Goal: Manage account settings

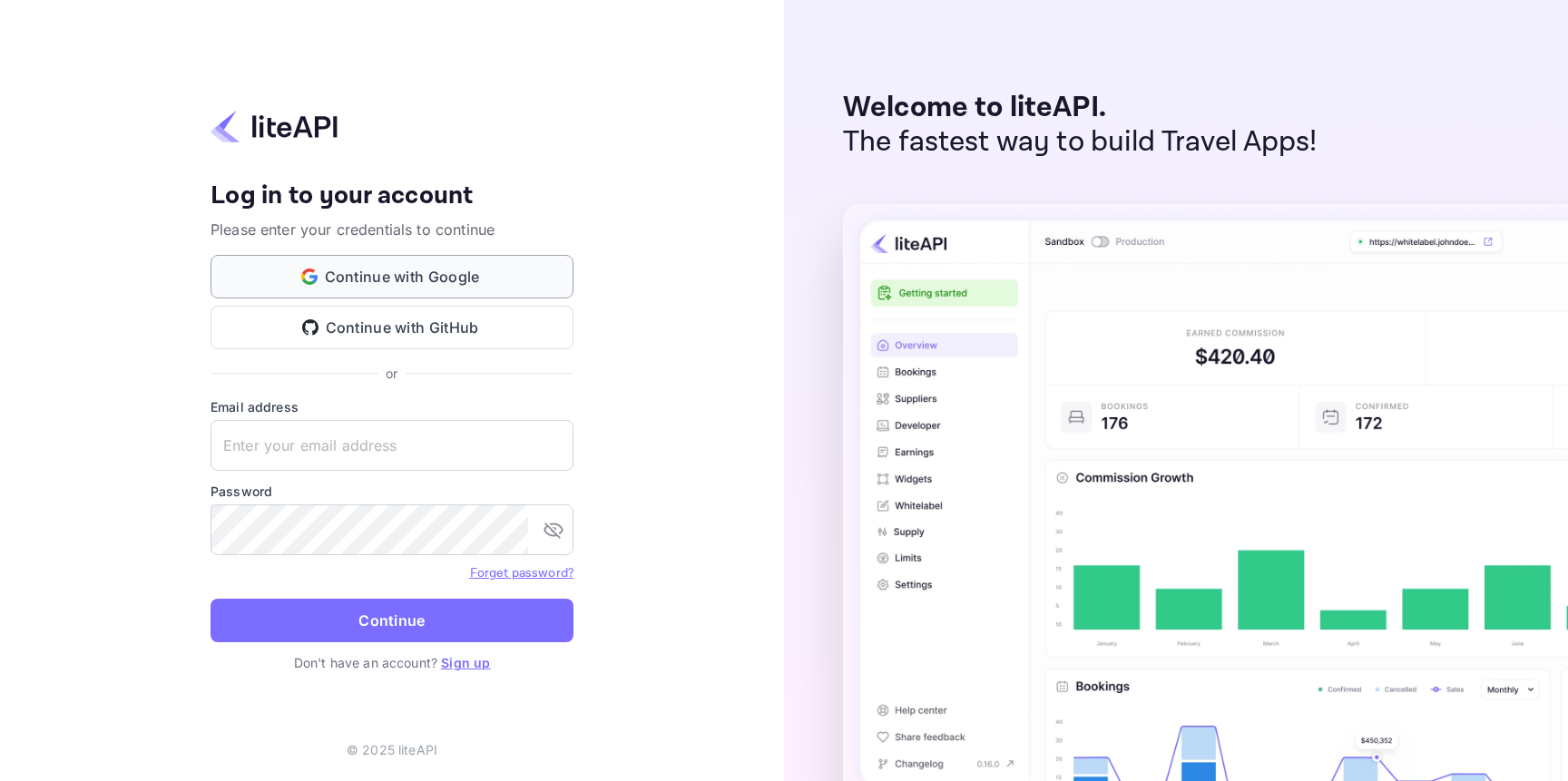
click at [439, 280] on button "Continue with Google" at bounding box center [392, 277] width 364 height 43
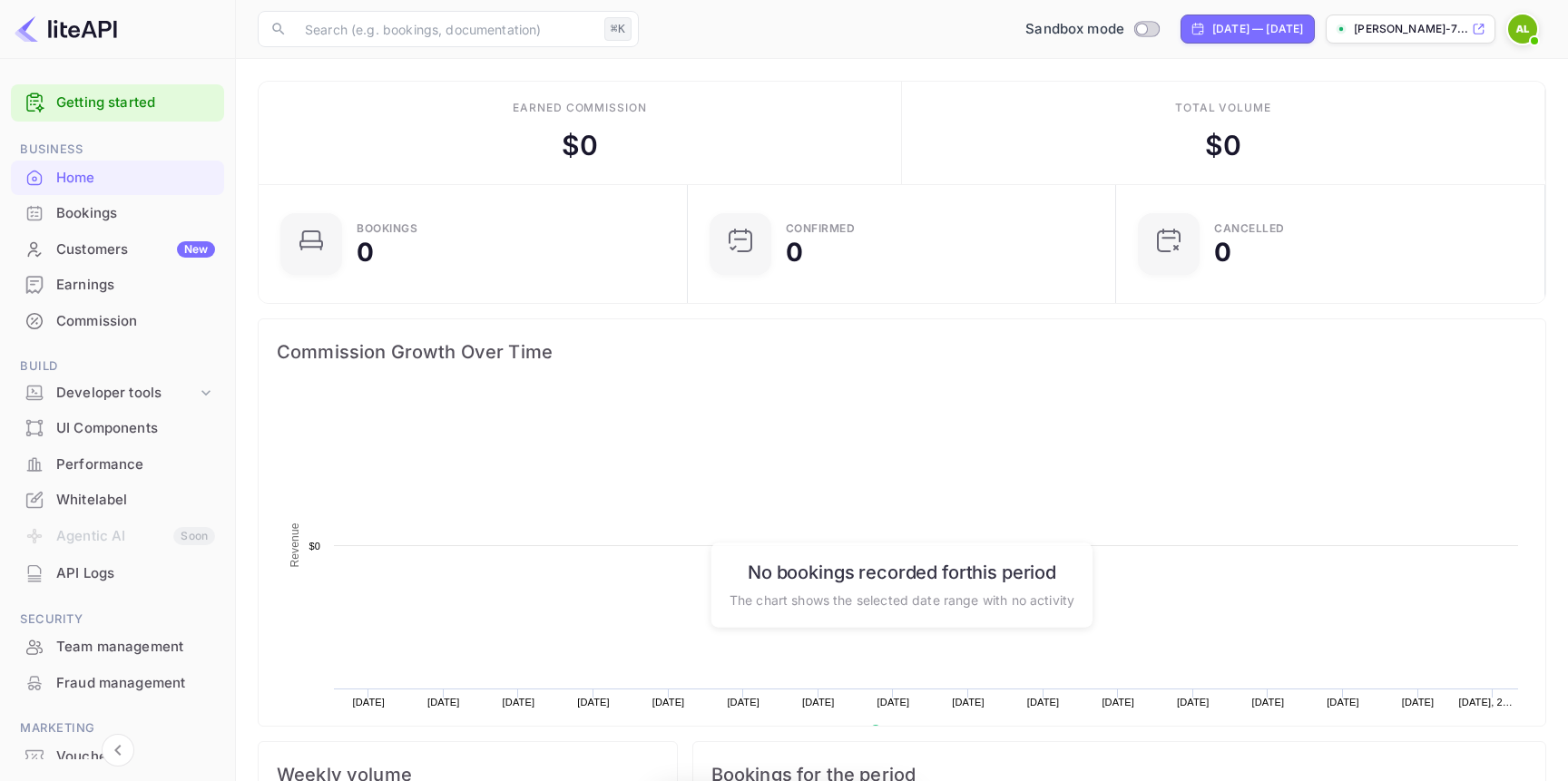
scroll to position [295, 419]
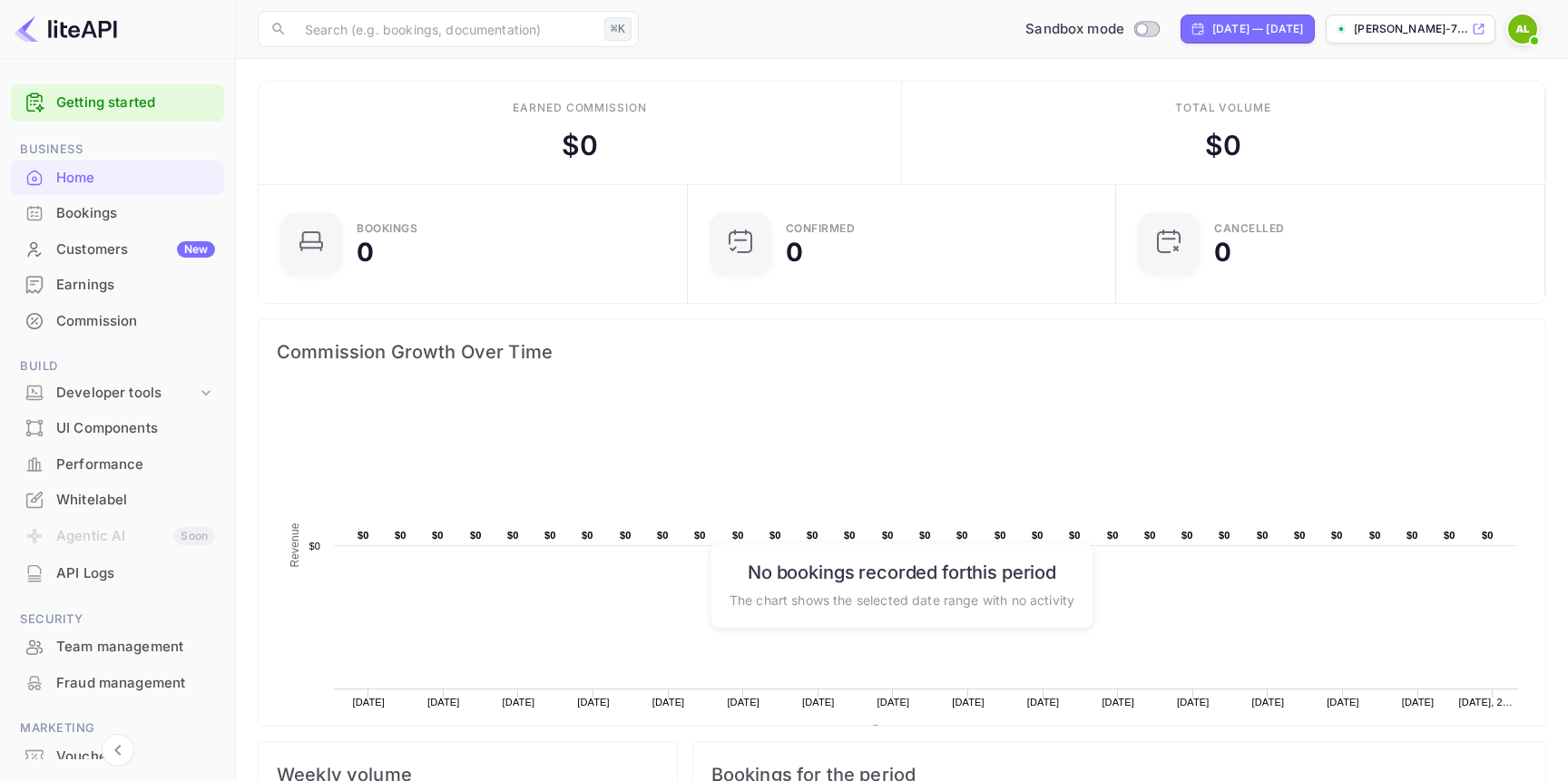
click at [1389, 47] on div "​ ⌘K ​ Sandbox mode [DATE] — [DATE] [PERSON_NAME][GEOGRAPHIC_DATA]-7..." at bounding box center [902, 28] width 1332 height 58
click at [1410, 35] on p "[PERSON_NAME]-7..." at bounding box center [1411, 28] width 114 height 17
